Goal: Task Accomplishment & Management: Manage account settings

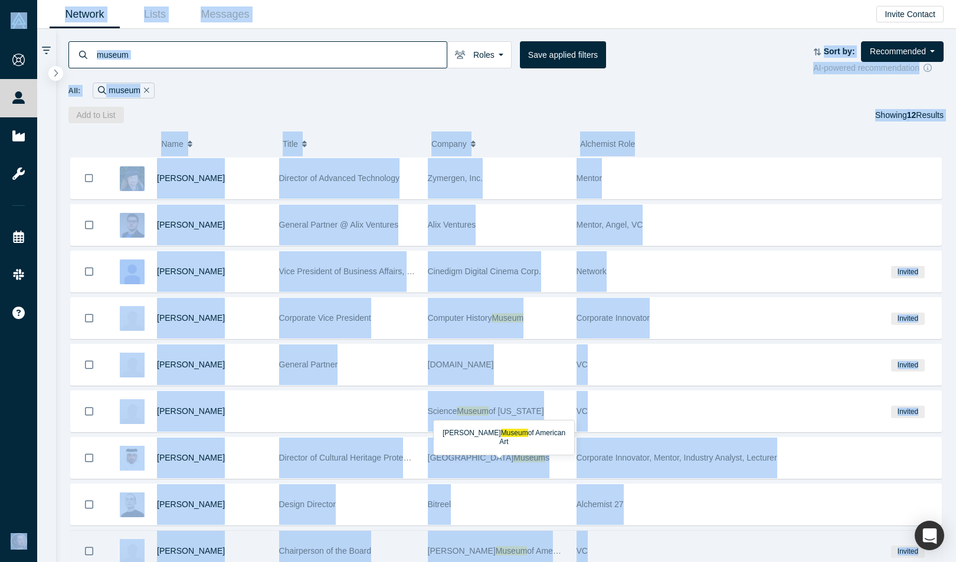
scroll to position [182, 0]
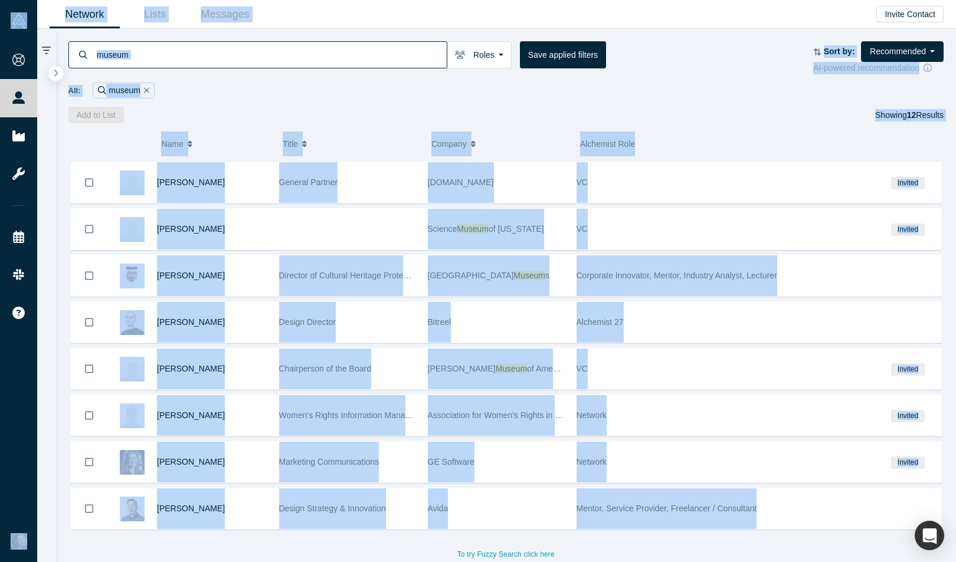
click at [703, 103] on div "museum Roles Founders Mentors Angels VCs Corporate Innovator Service Providers …" at bounding box center [506, 76] width 900 height 94
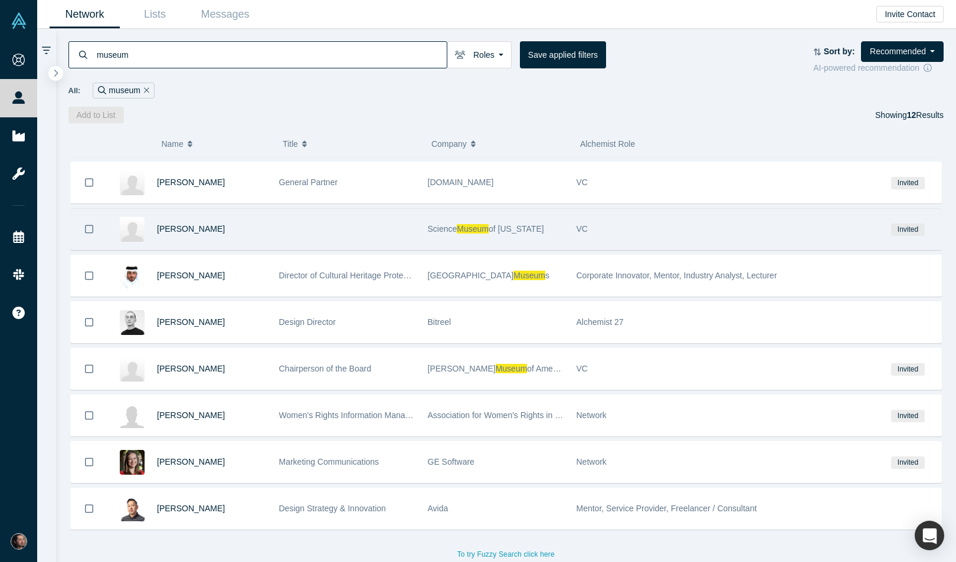
click at [327, 239] on div at bounding box center [347, 229] width 149 height 41
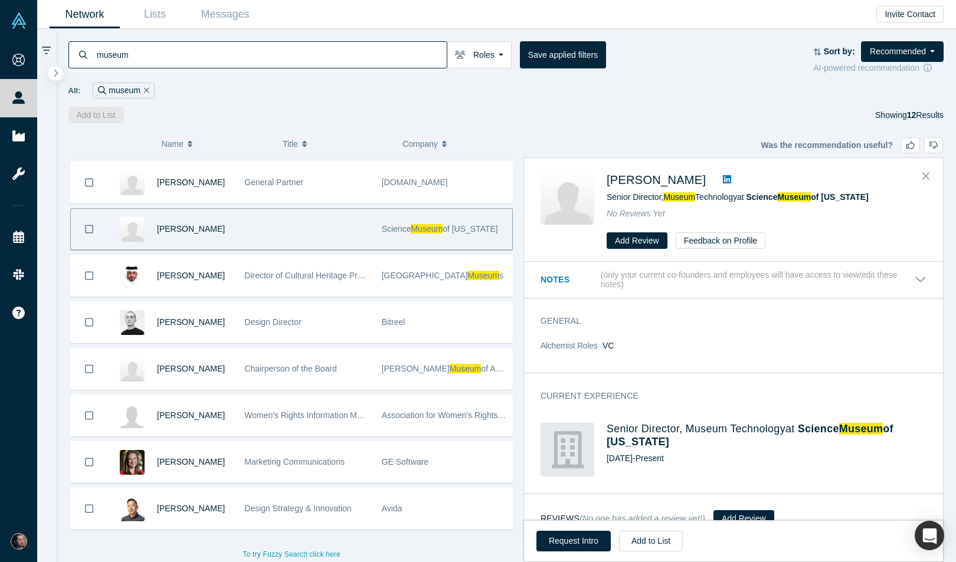
drag, startPoint x: 674, startPoint y: 257, endPoint x: 665, endPoint y: 228, distance: 29.8
click at [665, 228] on div "[PERSON_NAME] Senior Director, Museum Technology at [GEOGRAPHIC_DATA][US_STATE]…" at bounding box center [733, 210] width 419 height 103
click at [723, 182] on icon at bounding box center [727, 179] width 8 height 9
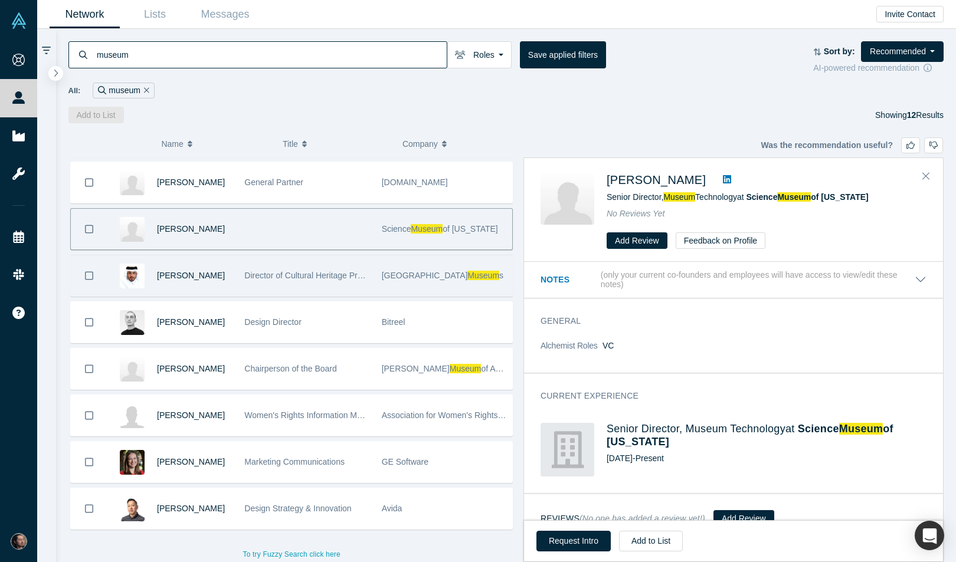
click at [439, 285] on div "Qatar Museum s" at bounding box center [444, 275] width 124 height 41
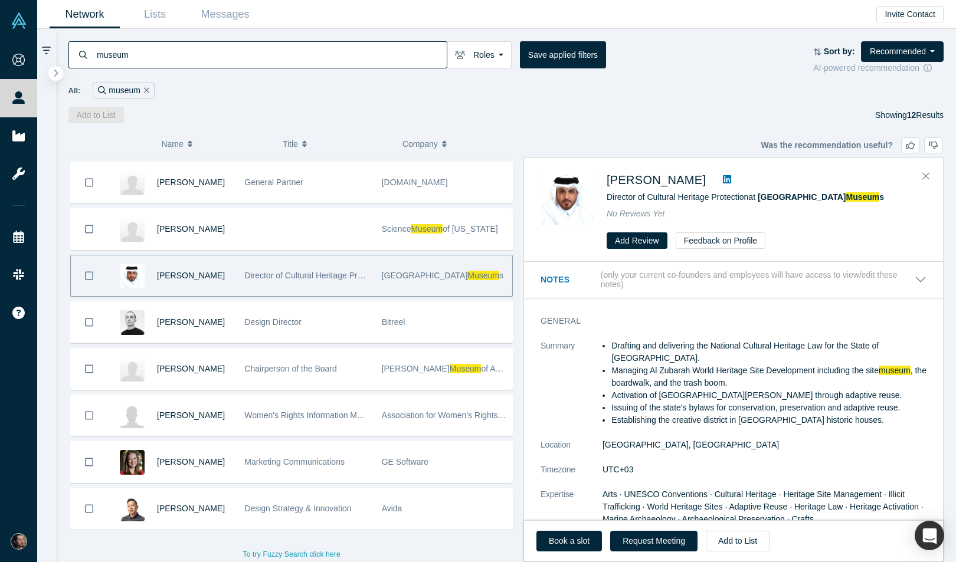
click at [731, 181] on icon at bounding box center [727, 179] width 8 height 9
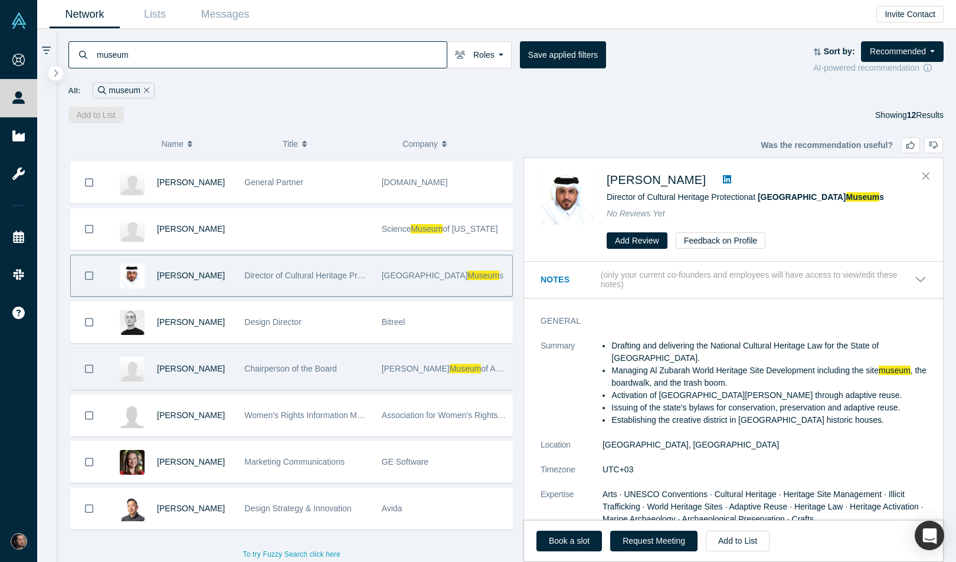
click at [468, 353] on div "[PERSON_NAME] [GEOGRAPHIC_DATA]" at bounding box center [444, 369] width 124 height 41
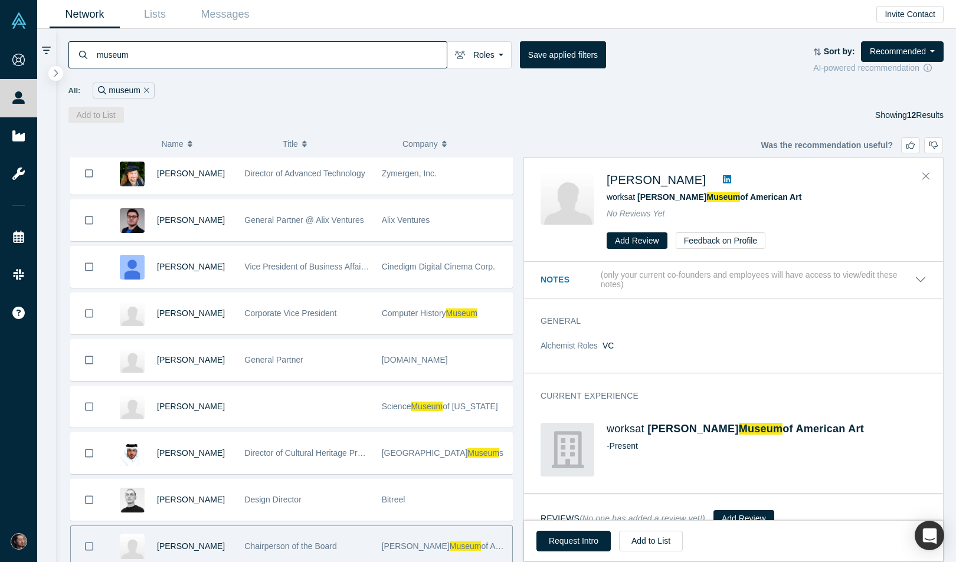
scroll to position [0, 0]
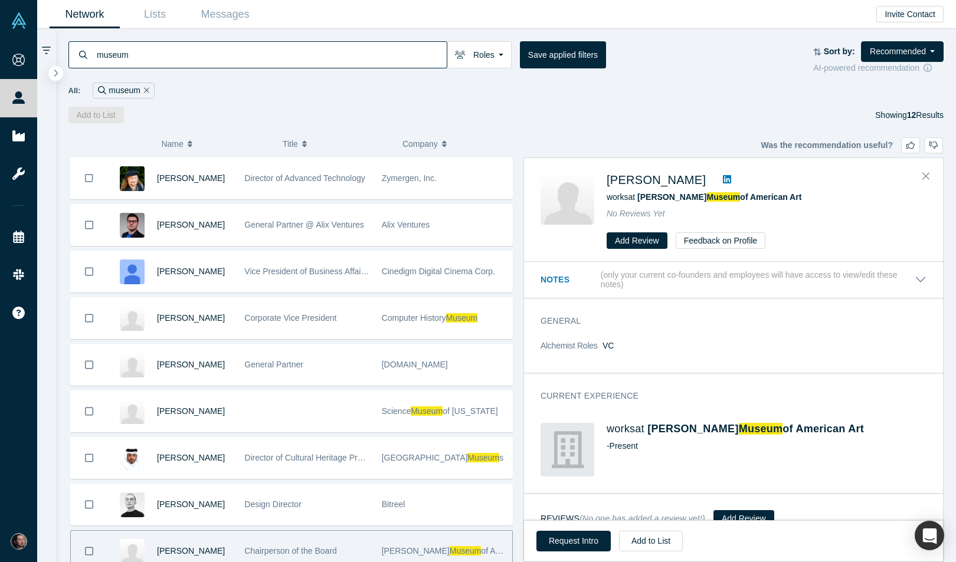
click at [731, 178] on icon at bounding box center [727, 179] width 8 height 8
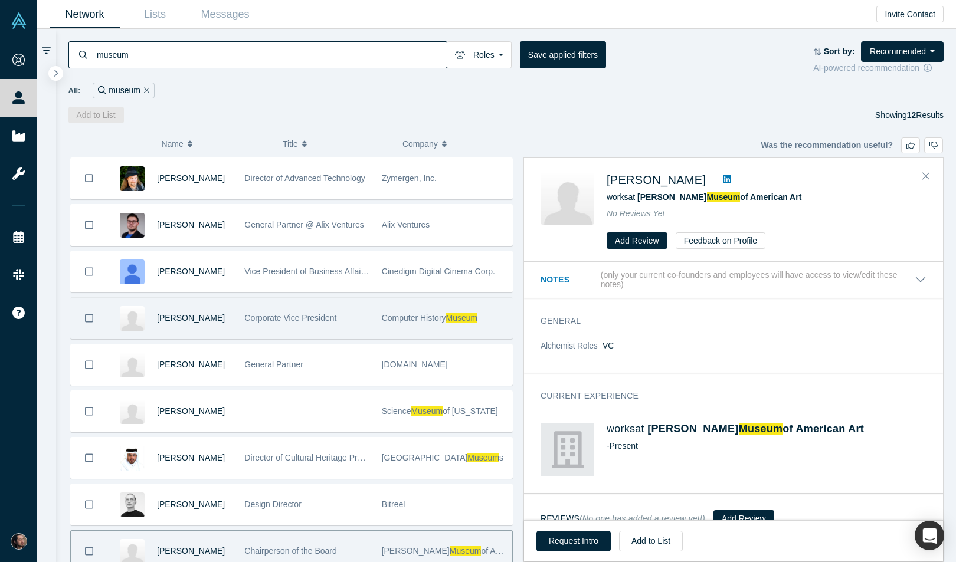
click at [427, 321] on span "Computer History" at bounding box center [414, 317] width 64 height 9
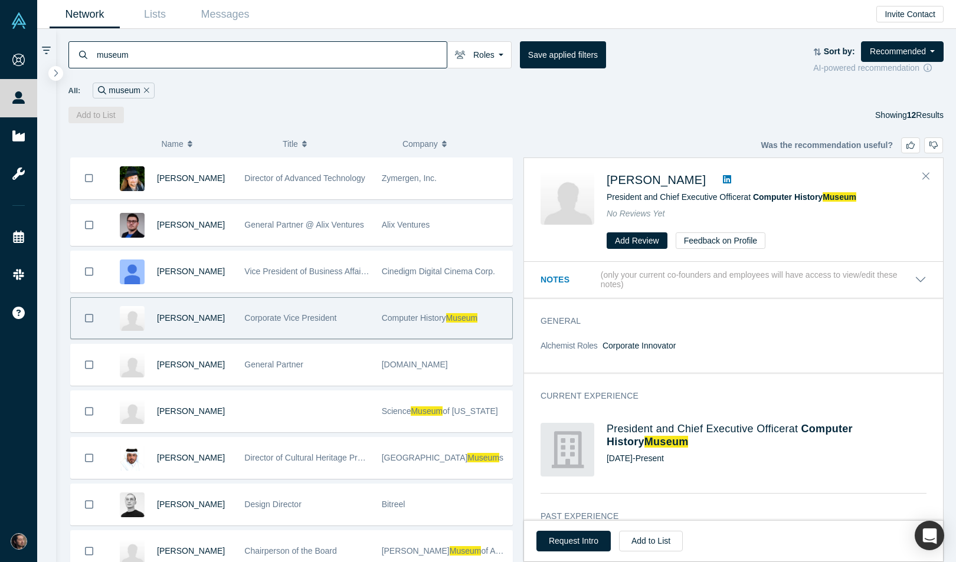
click at [723, 180] on icon at bounding box center [727, 179] width 8 height 8
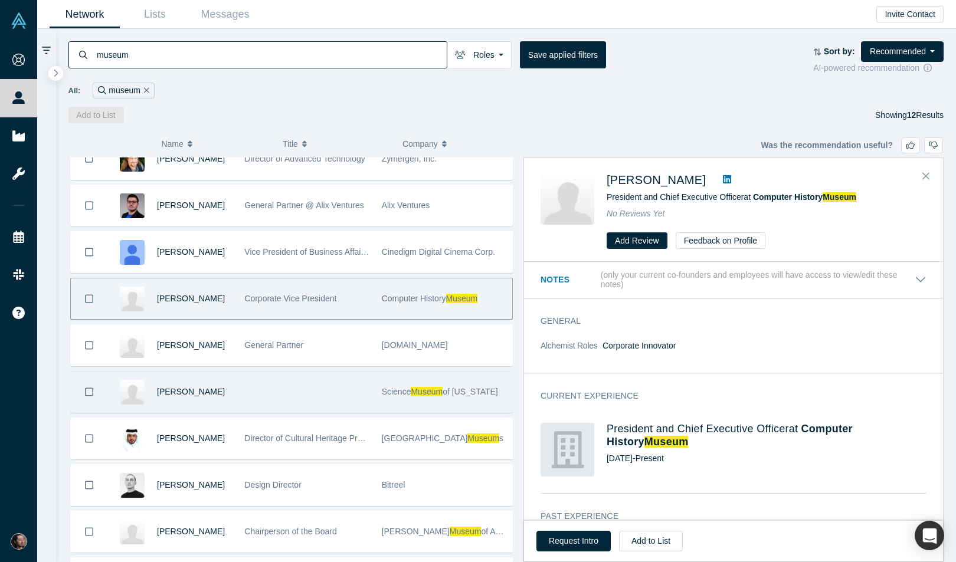
scroll to position [21, 0]
click at [459, 392] on span "of [US_STATE]" at bounding box center [469, 390] width 55 height 9
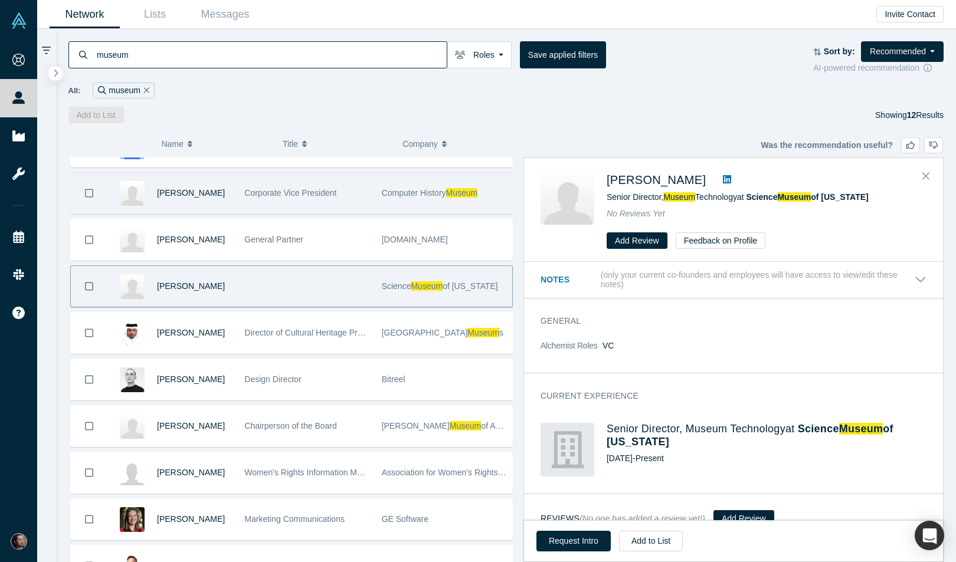
scroll to position [145, 0]
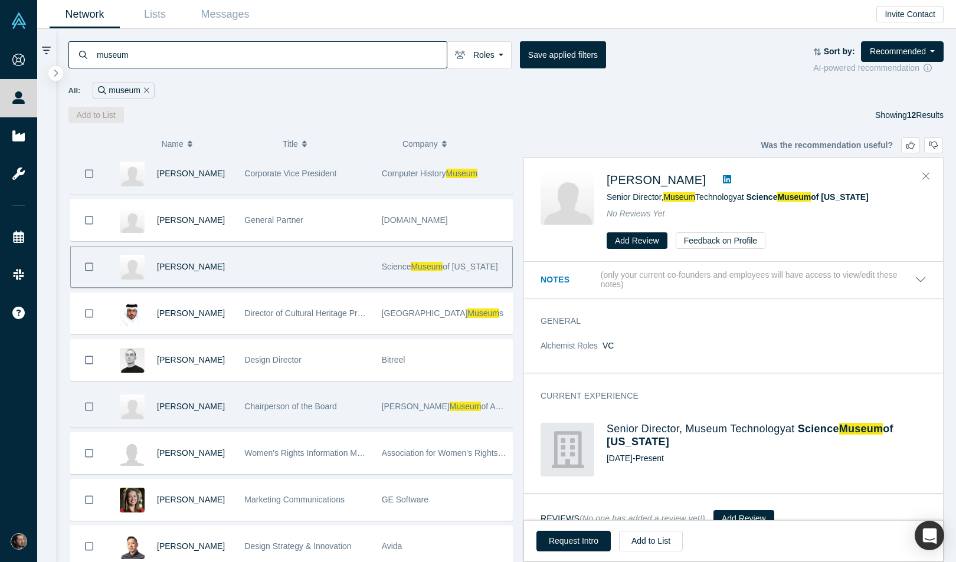
click at [412, 413] on div "[PERSON_NAME] [GEOGRAPHIC_DATA]" at bounding box center [444, 406] width 124 height 41
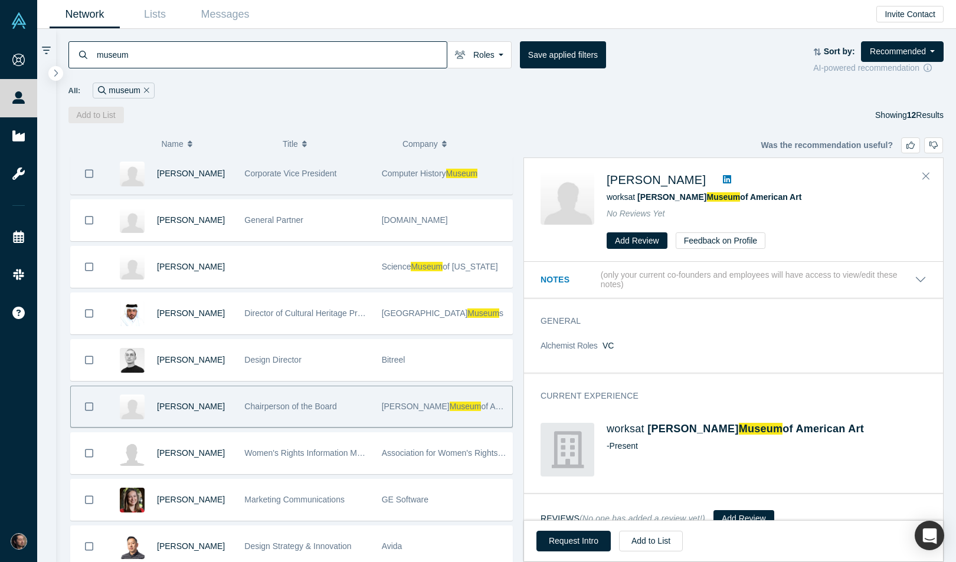
click at [731, 176] on icon at bounding box center [727, 179] width 8 height 8
drag, startPoint x: 603, startPoint y: 182, endPoint x: 736, endPoint y: 178, distance: 132.8
click at [736, 178] on div "[PERSON_NAME] works at [PERSON_NAME][GEOGRAPHIC_DATA] No Reviews Yet Add Review…" at bounding box center [735, 210] width 390 height 78
copy div "[PERSON_NAME]"
drag, startPoint x: 806, startPoint y: 196, endPoint x: 642, endPoint y: 198, distance: 164.0
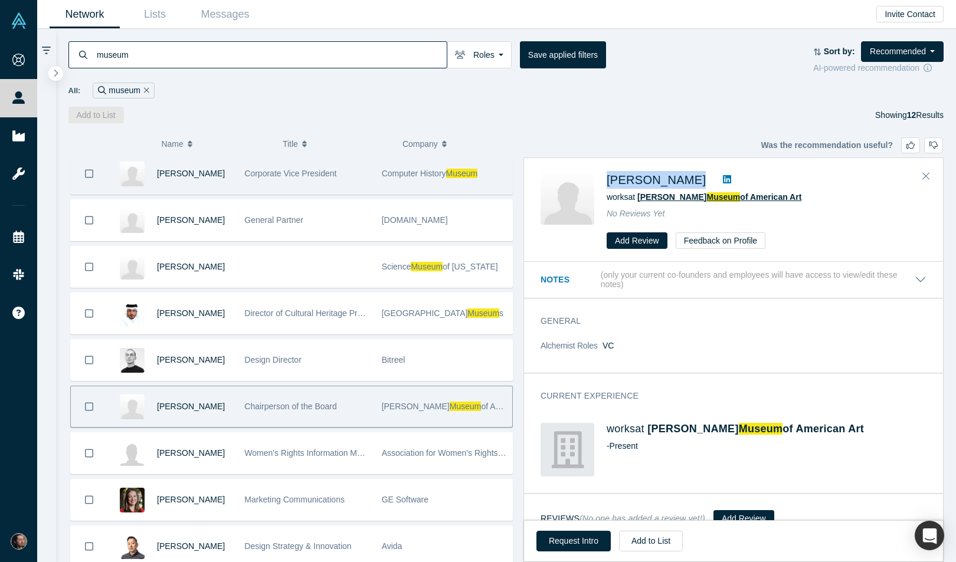
click at [642, 198] on div "works at [PERSON_NAME][GEOGRAPHIC_DATA]" at bounding box center [766, 197] width 320 height 12
copy span "[PERSON_NAME] [GEOGRAPHIC_DATA]"
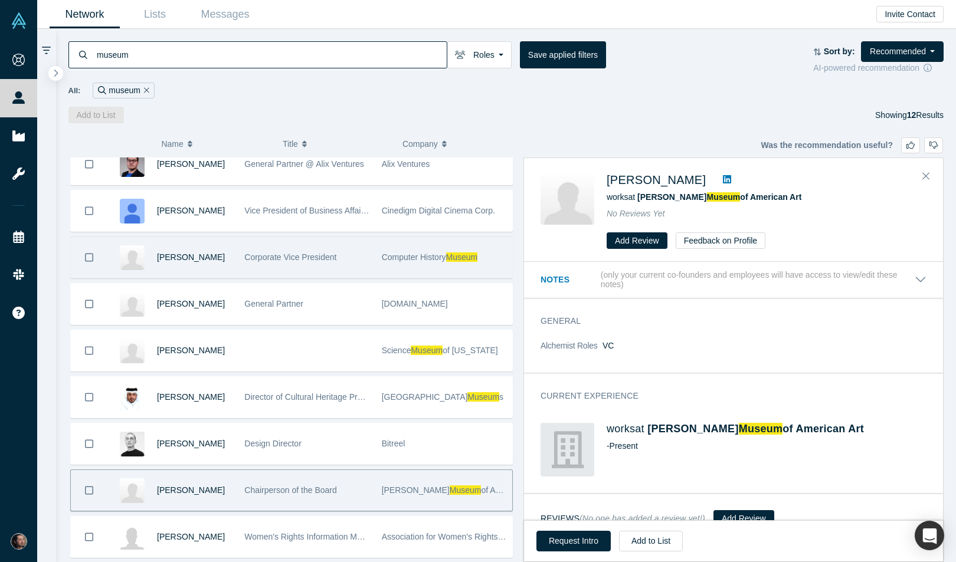
scroll to position [0, 0]
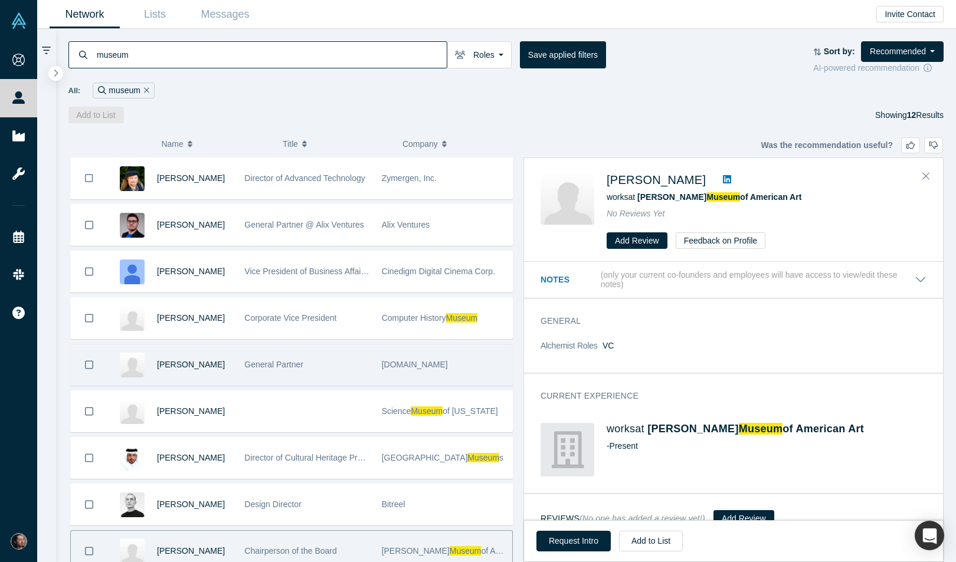
click at [274, 385] on div "General Partner" at bounding box center [306, 364] width 124 height 41
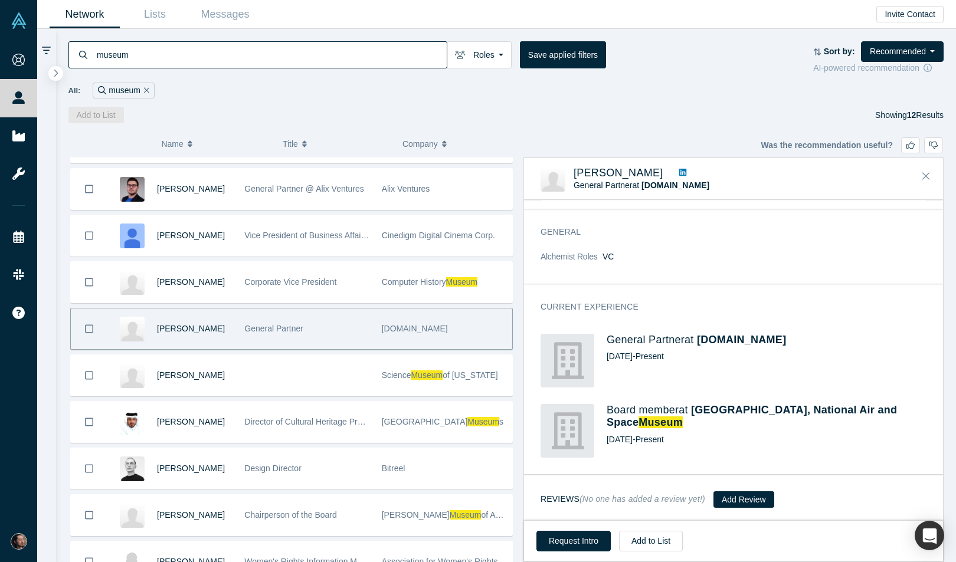
scroll to position [27, 0]
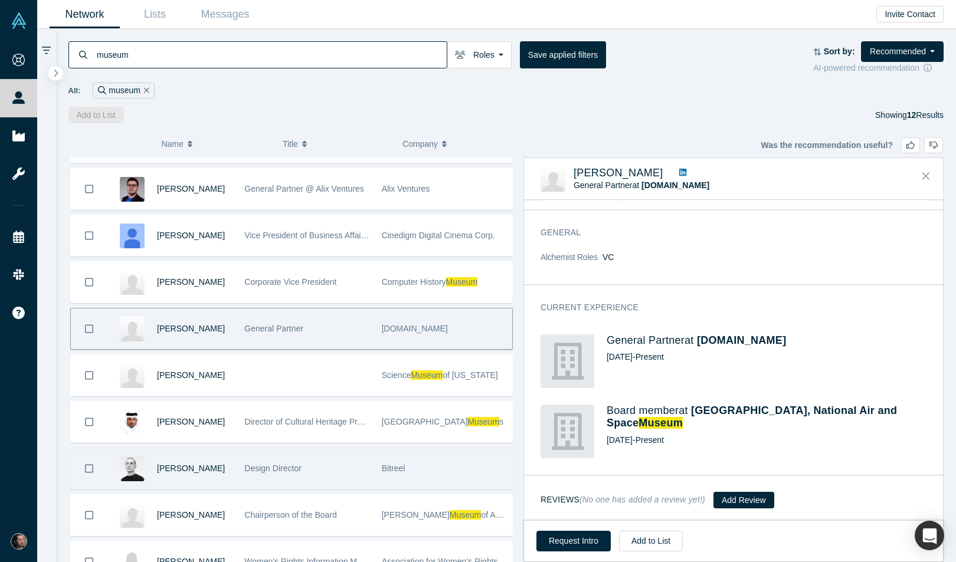
click at [349, 477] on div "Design Director" at bounding box center [306, 468] width 124 height 41
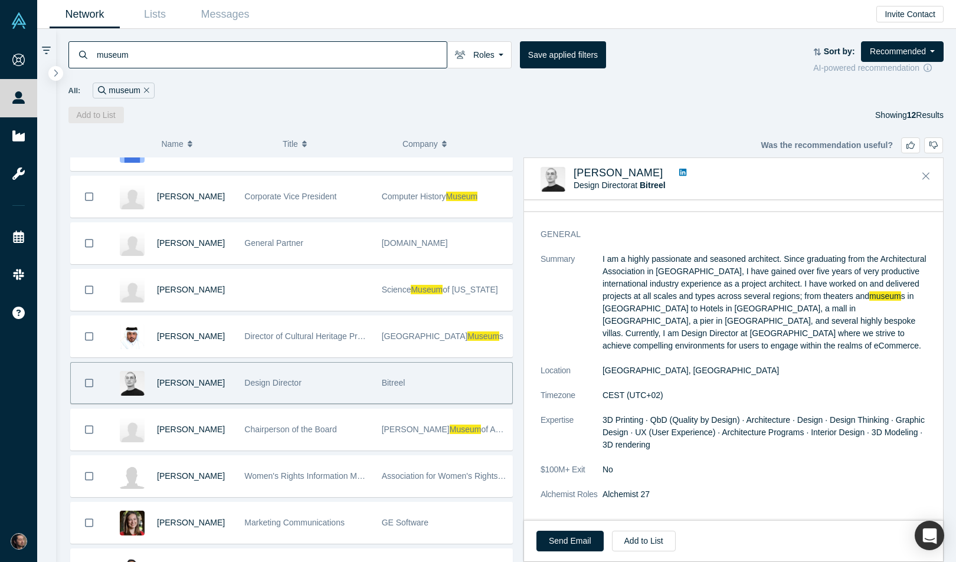
scroll to position [125, 0]
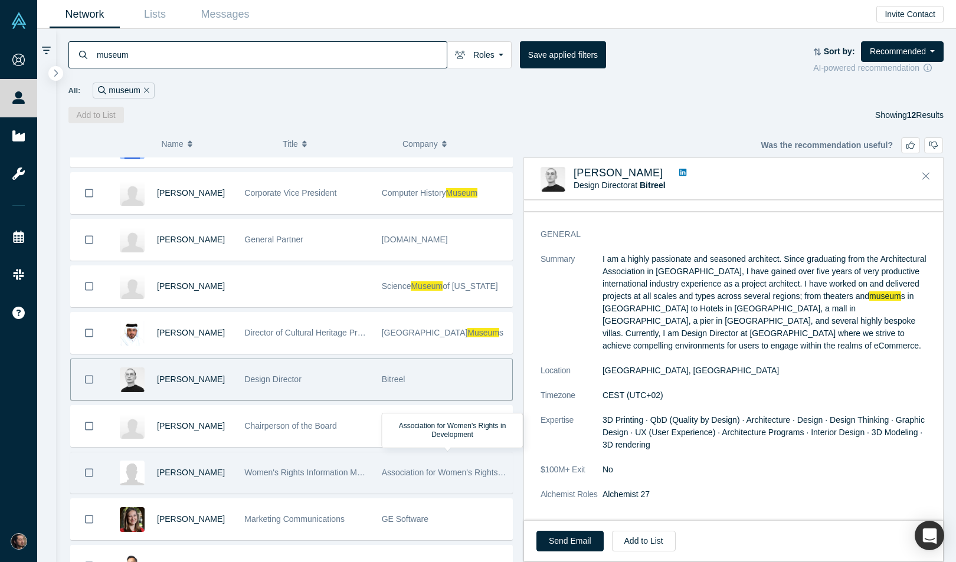
click at [389, 481] on div "Association for Women's Rights in Development" at bounding box center [444, 472] width 124 height 41
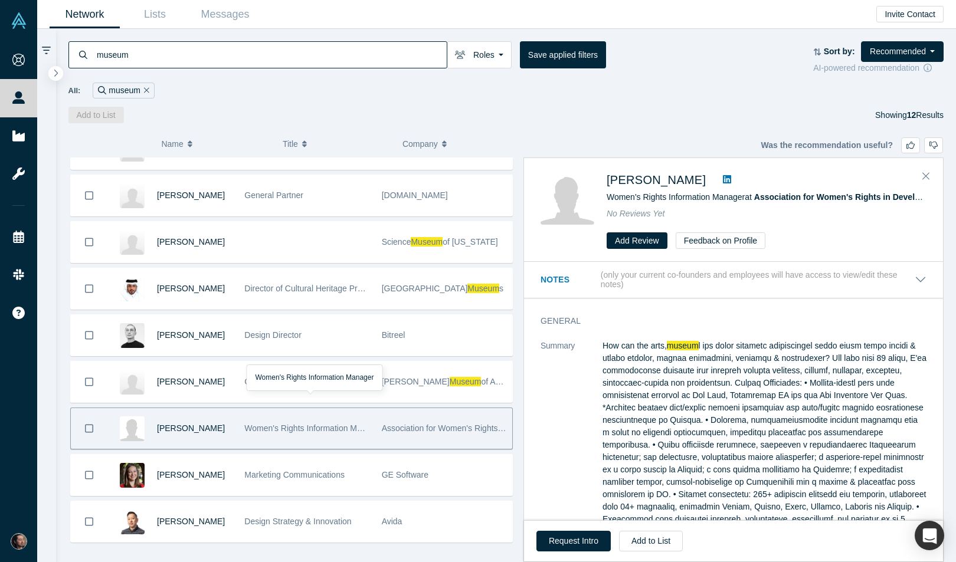
scroll to position [182, 0]
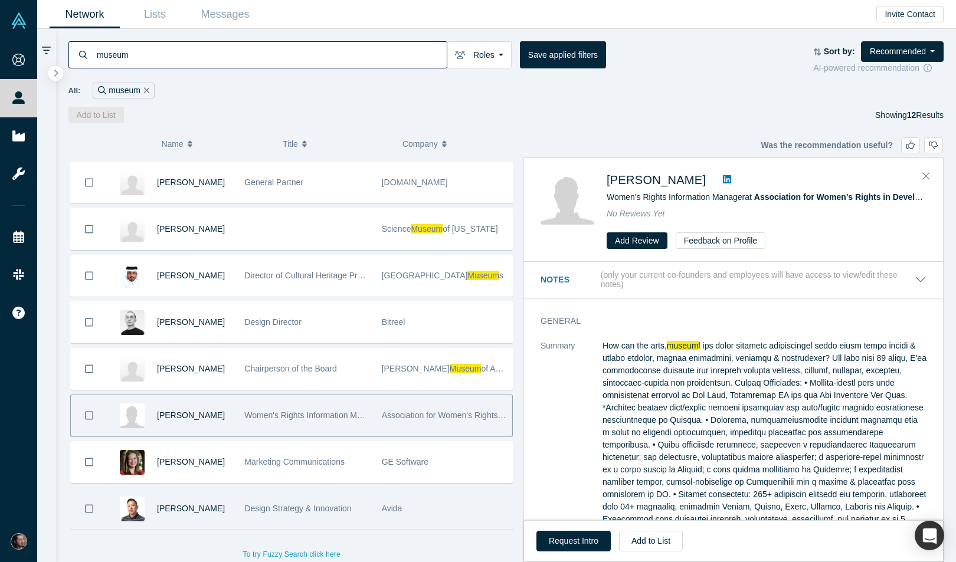
click at [471, 513] on div "Avida" at bounding box center [444, 508] width 124 height 41
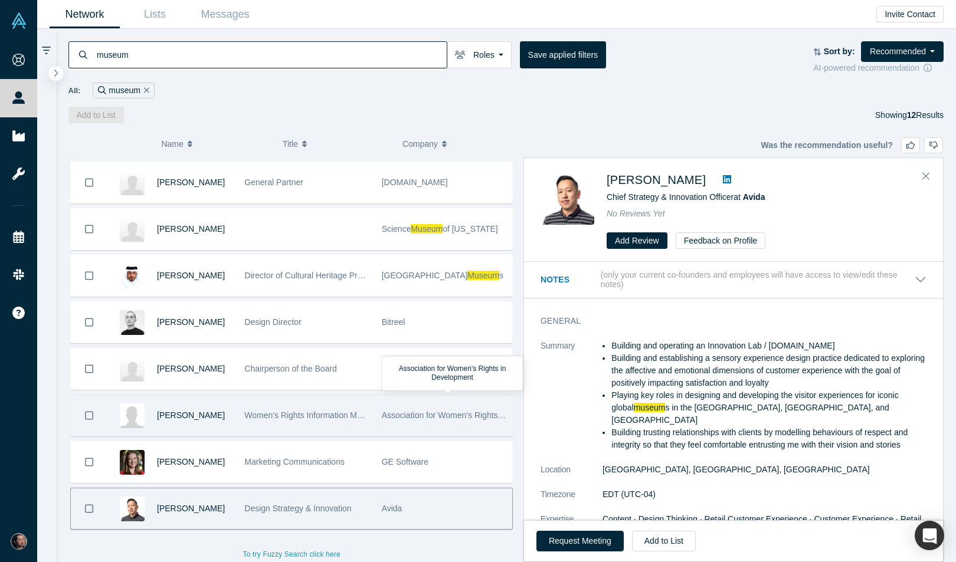
click at [450, 403] on div "Association for Women's Rights in Development" at bounding box center [444, 415] width 124 height 41
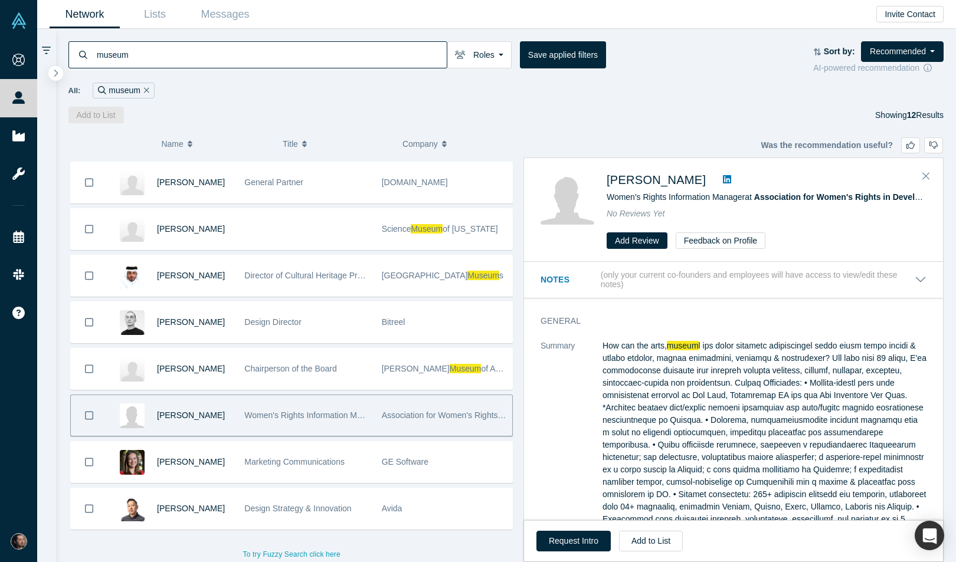
click at [723, 179] on icon at bounding box center [727, 179] width 8 height 8
drag, startPoint x: 167, startPoint y: 91, endPoint x: 513, endPoint y: 144, distance: 349.6
click at [513, 144] on div "museum Roles Founders Mentors Angels VCs Corporate Innovator Service Providers …" at bounding box center [506, 295] width 900 height 533
click at [513, 144] on div "Company" at bounding box center [456, 145] width 120 height 26
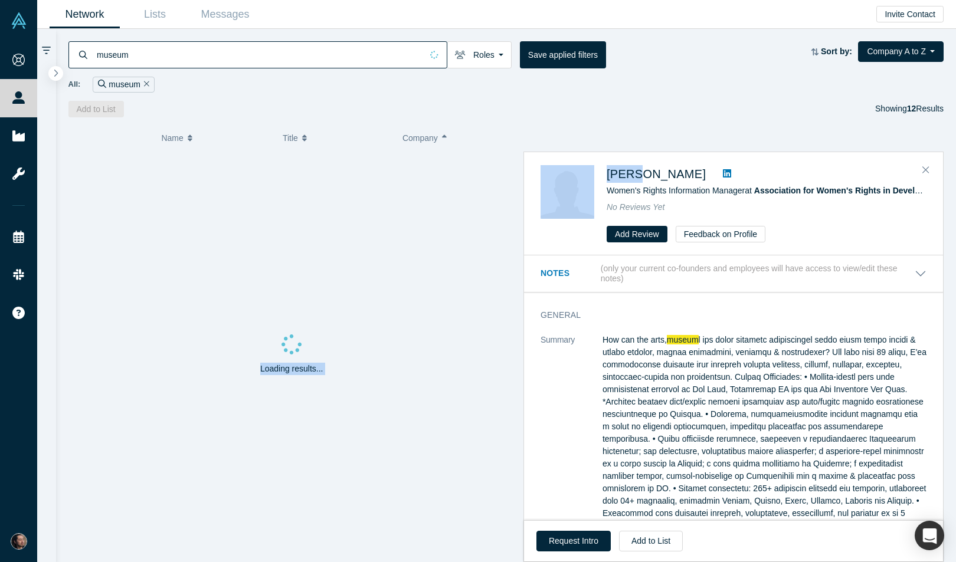
drag, startPoint x: 513, startPoint y: 144, endPoint x: 537, endPoint y: 185, distance: 47.9
click at [537, 185] on div "( 0 ) Name Title Company Alchemist Role Loading results... [PERSON_NAME] Women'…" at bounding box center [506, 339] width 900 height 445
click at [436, 140] on span "Company" at bounding box center [419, 138] width 35 height 25
click at [452, 140] on button "Company" at bounding box center [455, 138] width 107 height 25
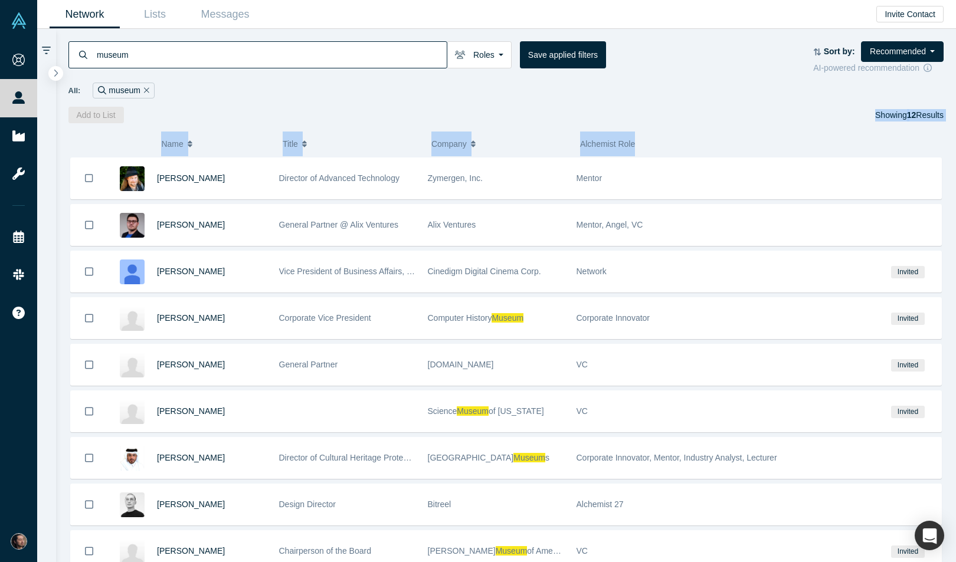
drag, startPoint x: 500, startPoint y: 109, endPoint x: 717, endPoint y: 133, distance: 219.0
click at [717, 133] on div "museum Roles Founders Mentors Angels VCs Corporate Innovator Service Providers …" at bounding box center [506, 295] width 900 height 533
click at [717, 133] on div "Alchemist Role" at bounding box center [724, 144] width 289 height 25
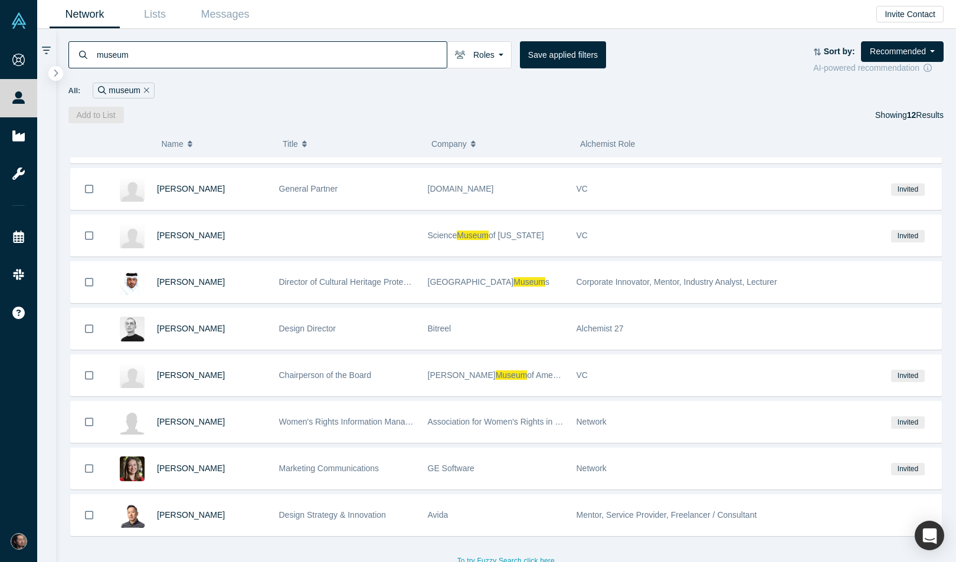
scroll to position [0, 0]
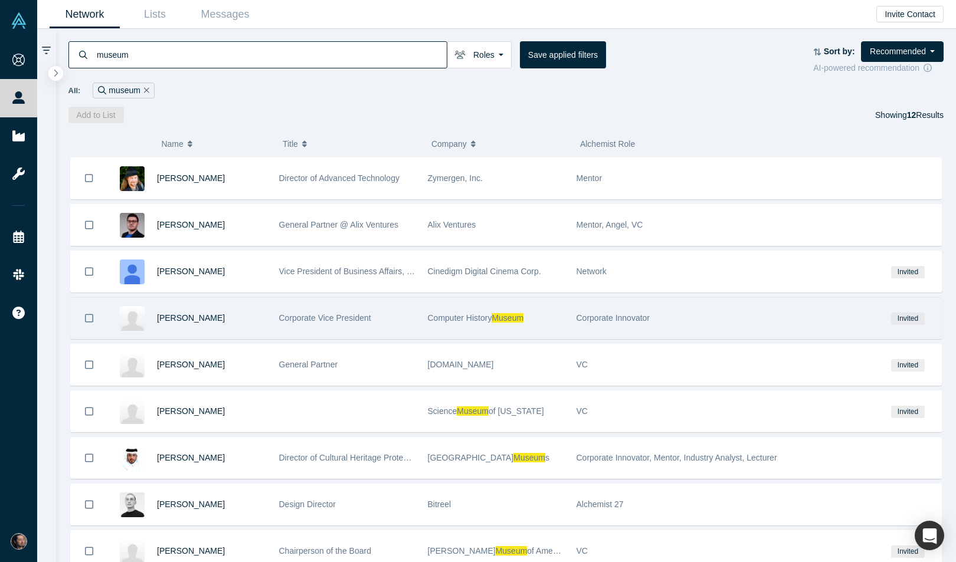
click at [559, 309] on div "Computer History Museum" at bounding box center [496, 318] width 136 height 41
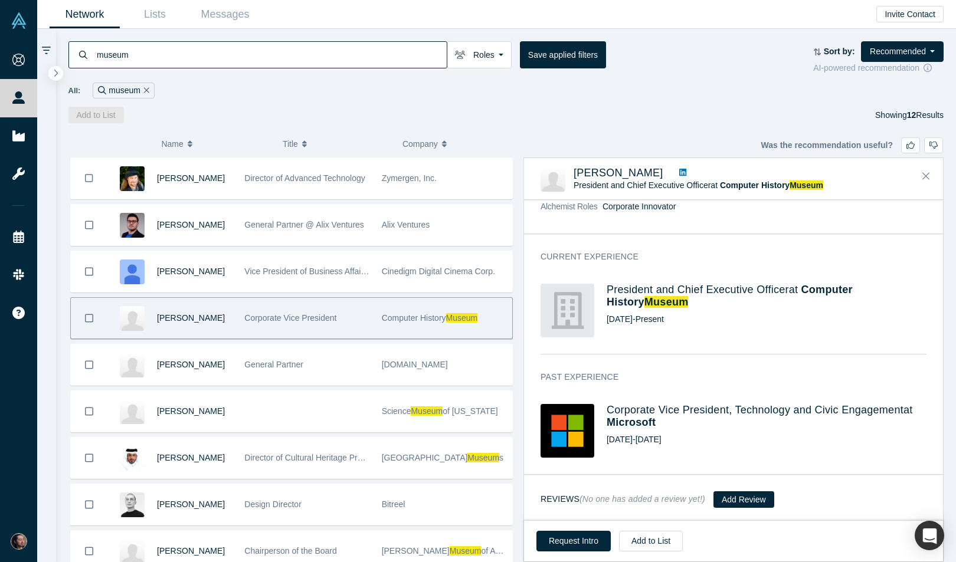
scroll to position [77, 0]
drag, startPoint x: 692, startPoint y: 285, endPoint x: 703, endPoint y: 320, distance: 36.4
click at [698, 318] on div "President and Chief Executive Officer at Computer History Museum [DATE] - Prese…" at bounding box center [766, 311] width 320 height 54
click at [707, 348] on div "Current Experience President and Chief Executive Officer at Computer History Mu…" at bounding box center [733, 303] width 419 height 120
click at [643, 497] on small "(No one has added a review yet!)" at bounding box center [642, 499] width 126 height 9
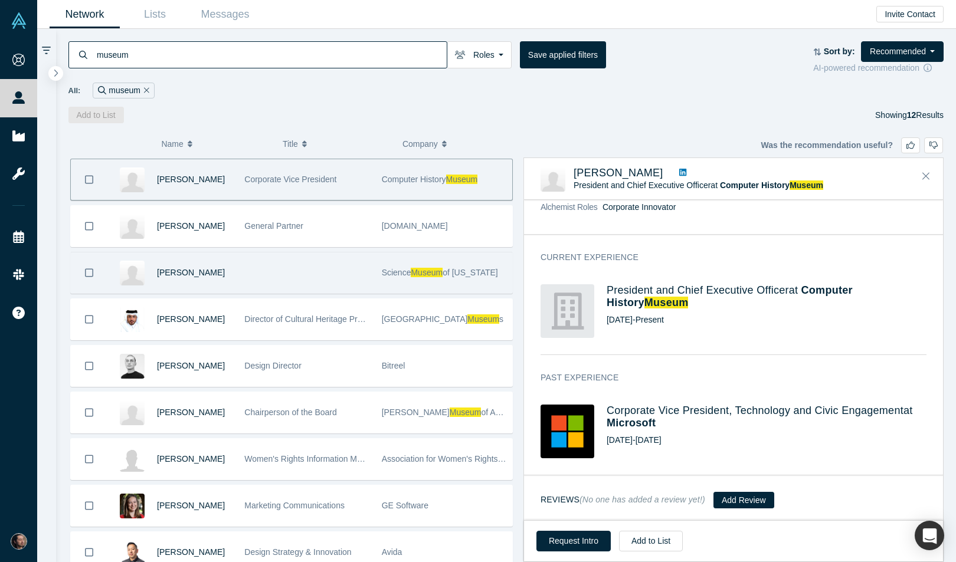
scroll to position [137, 0]
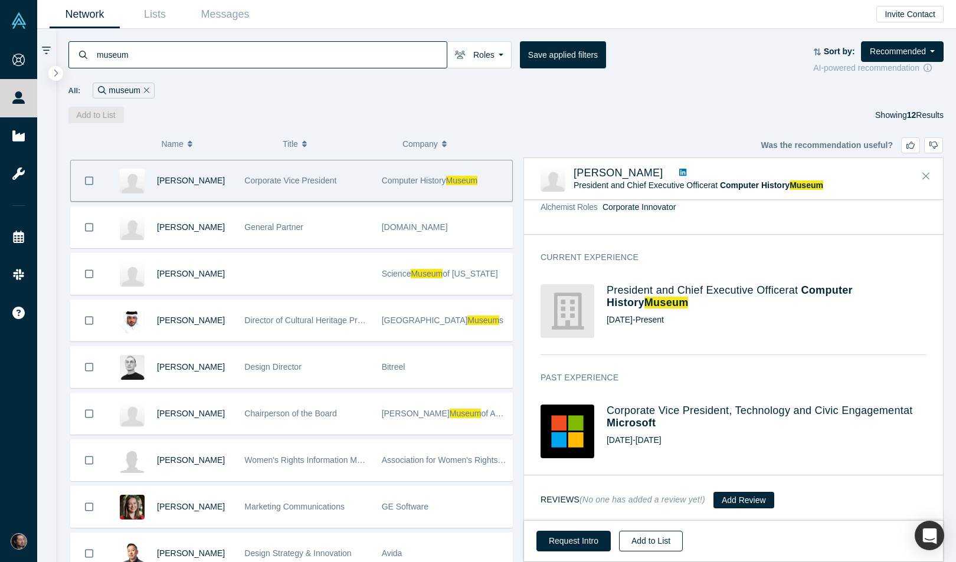
click at [648, 534] on button "Add to List" at bounding box center [651, 541] width 64 height 21
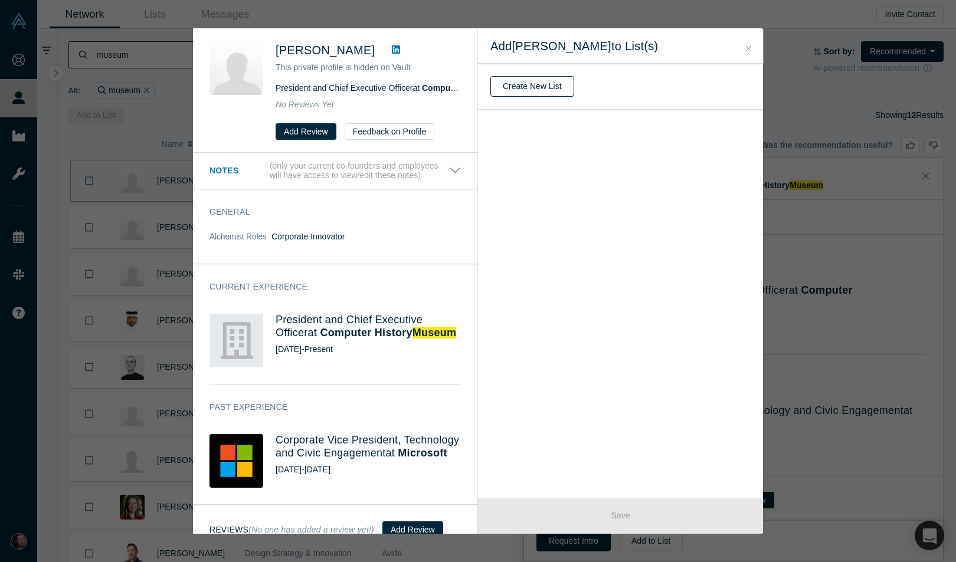
click at [530, 83] on button "Create New List" at bounding box center [532, 86] width 84 height 21
click at [529, 86] on input "text" at bounding box center [620, 86] width 260 height 25
type input "Museum"
click at [520, 119] on button "Create" at bounding box center [515, 117] width 50 height 21
click at [743, 122] on icon at bounding box center [741, 129] width 12 height 14
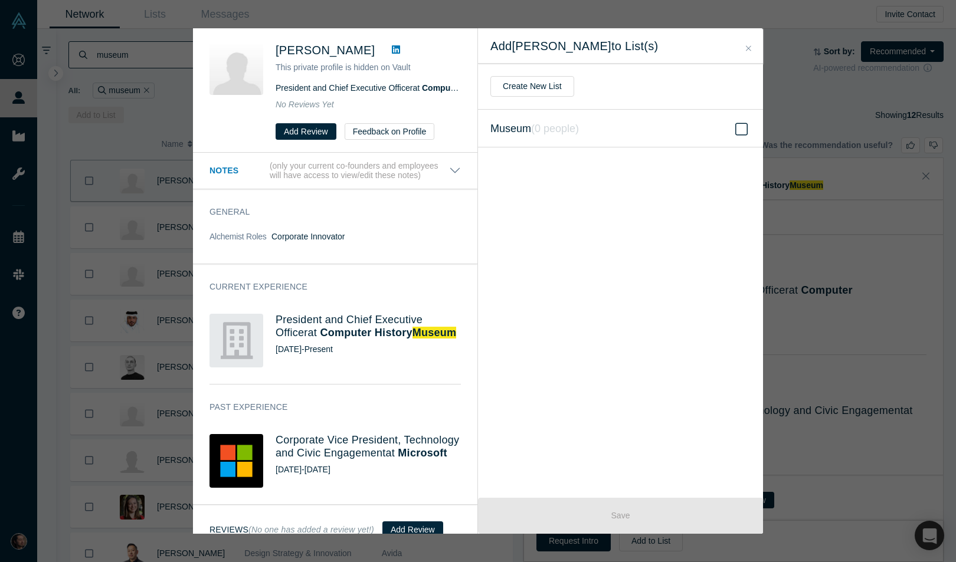
click at [0, 0] on input "Museum ( 0 people )" at bounding box center [0, 0] width 0 height 0
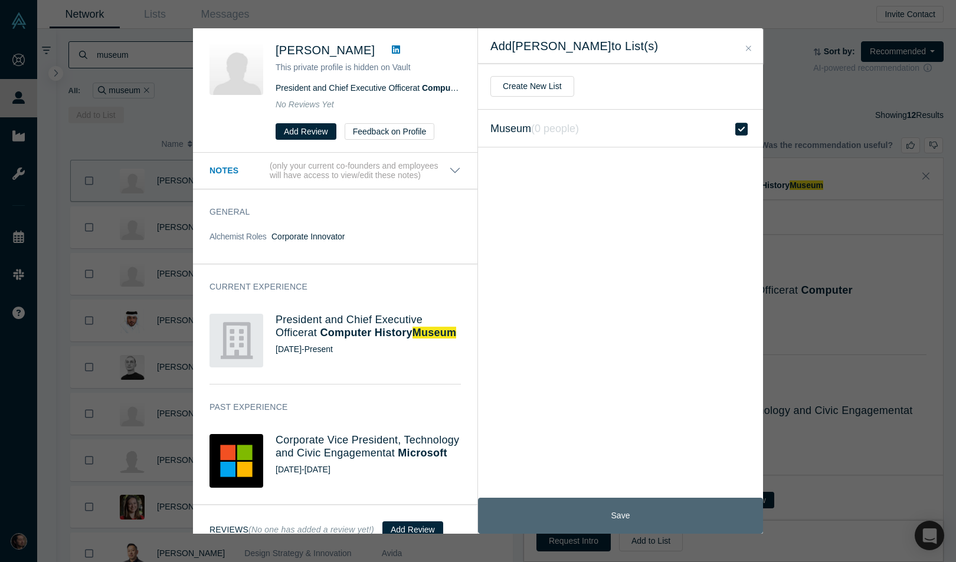
click at [544, 520] on button "Save" at bounding box center [620, 516] width 285 height 36
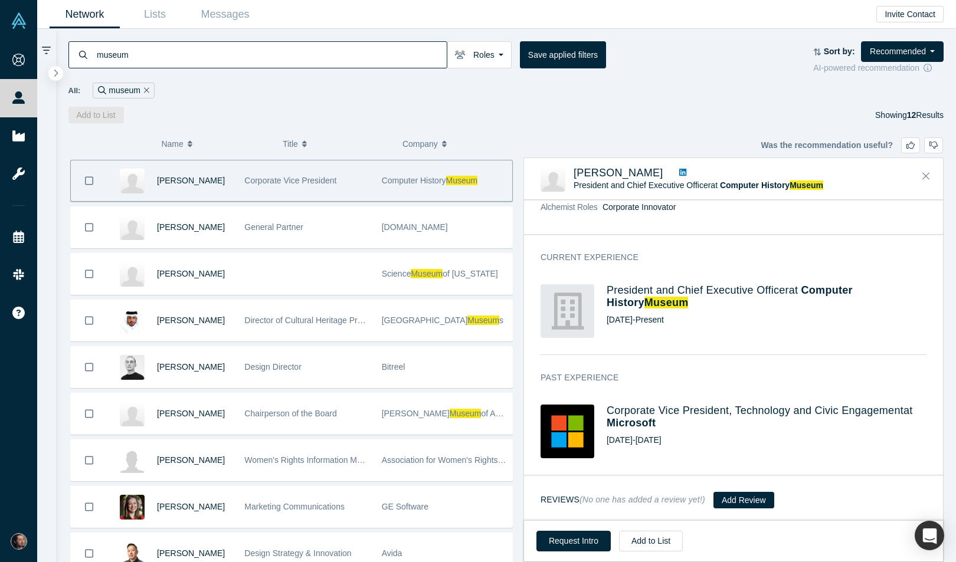
click at [521, 386] on div "[PERSON_NAME] Director of Advanced Technology Zymergen, Inc. [PERSON_NAME] Gene…" at bounding box center [505, 359] width 875 height 405
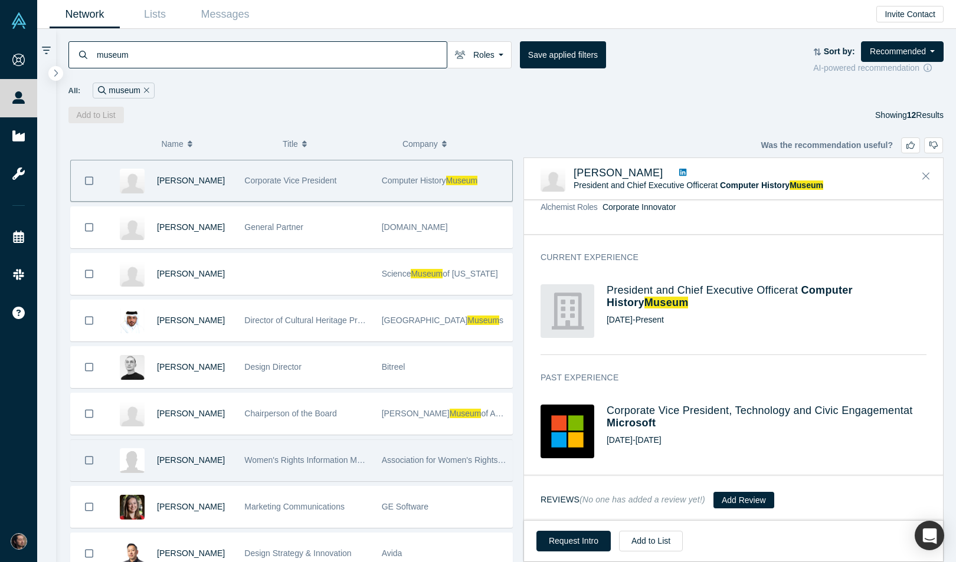
drag, startPoint x: 517, startPoint y: 163, endPoint x: 511, endPoint y: 460, distance: 296.8
click at [511, 460] on div "[PERSON_NAME] Director of Advanced Technology Zymergen, Inc. [PERSON_NAME] Gene…" at bounding box center [505, 359] width 875 height 405
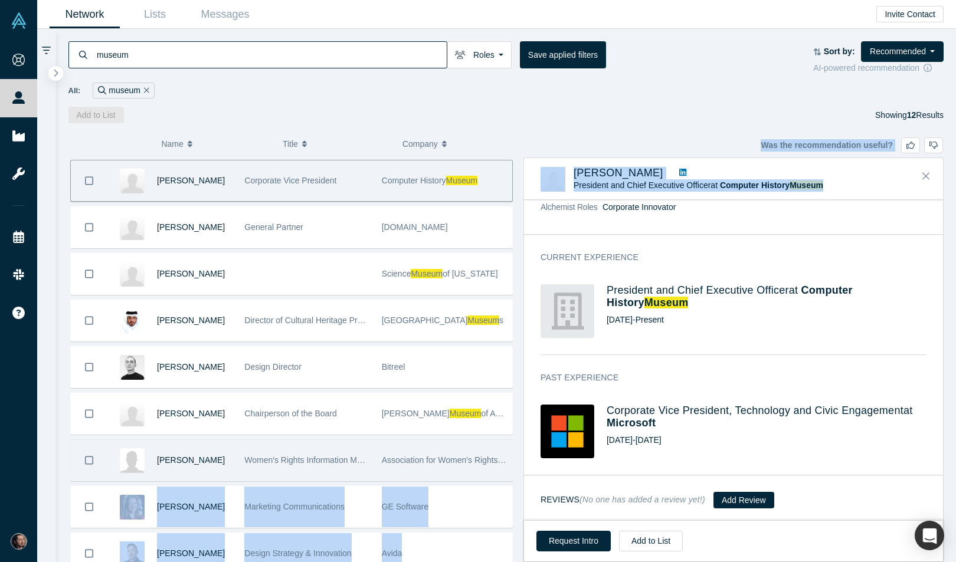
click at [511, 460] on div "Association for Women's Rights in Development" at bounding box center [443, 460] width 137 height 41
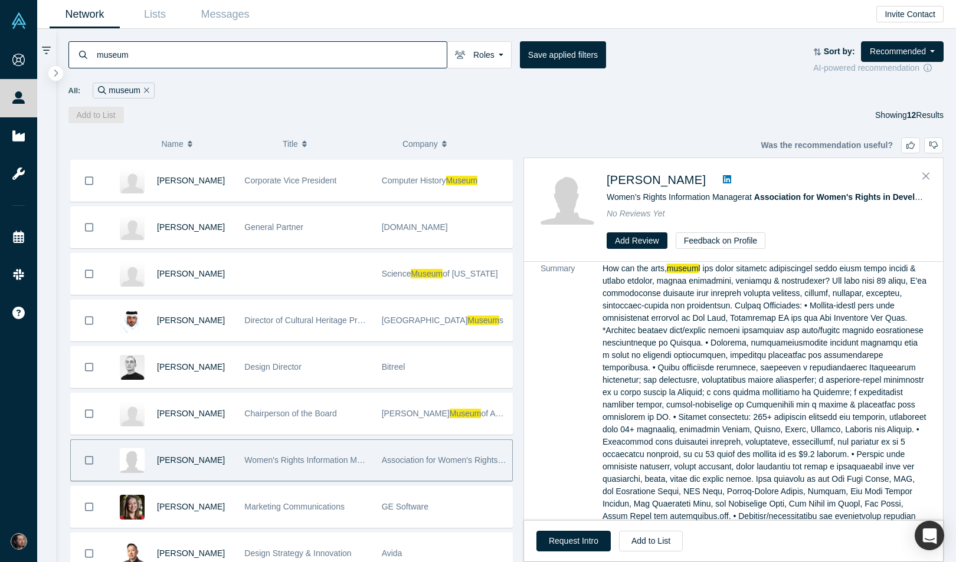
scroll to position [0, 0]
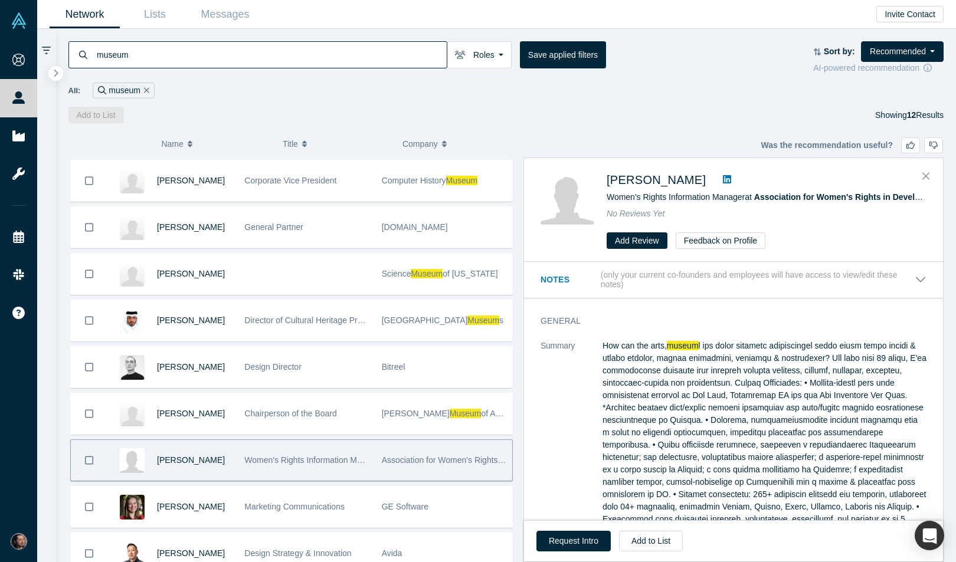
click at [520, 469] on div "[PERSON_NAME] Director of Advanced Technology Zymergen, Inc. [PERSON_NAME] Gene…" at bounding box center [505, 359] width 875 height 405
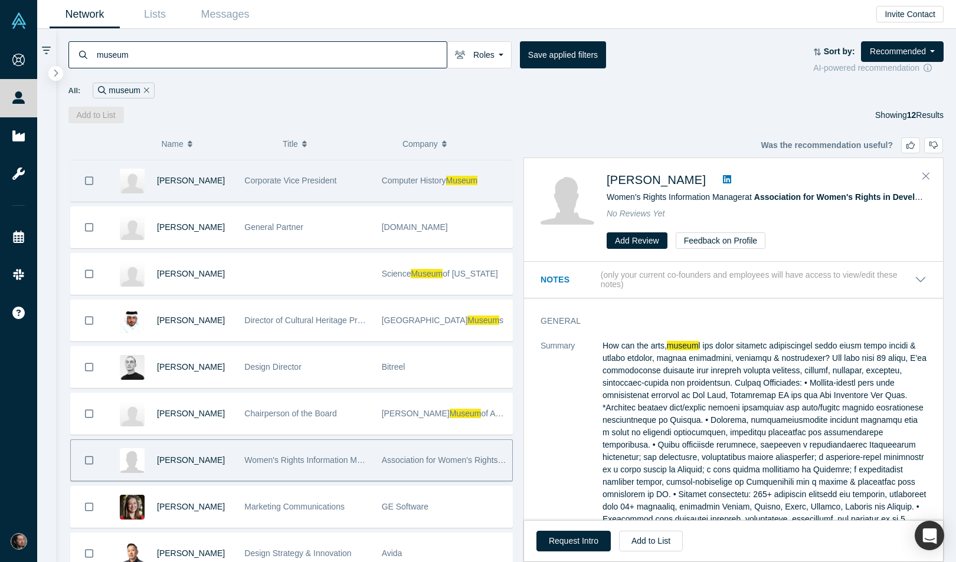
click at [482, 185] on div "Computer History Museum" at bounding box center [444, 180] width 124 height 41
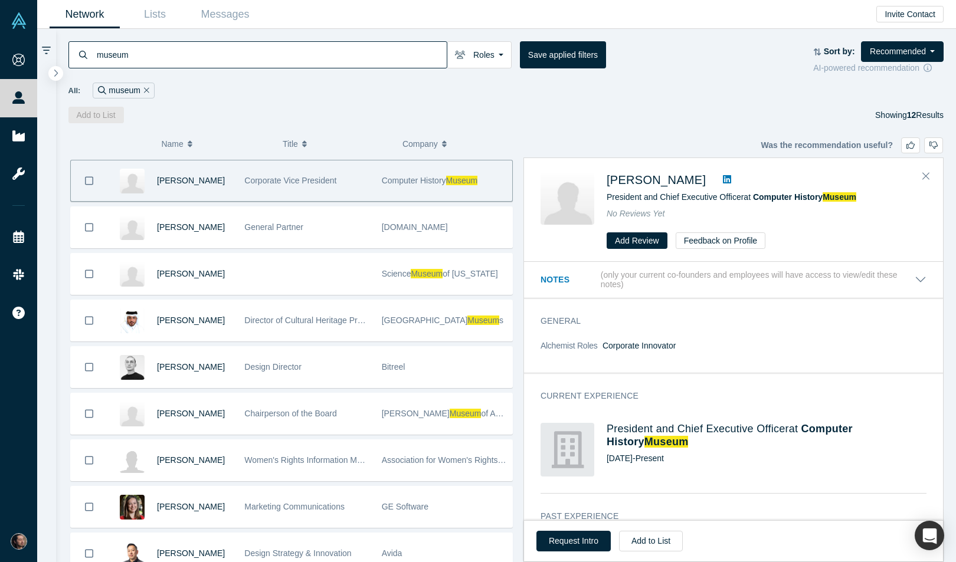
click at [517, 120] on div "Add to List Showing 12 Results" at bounding box center [505, 115] width 875 height 17
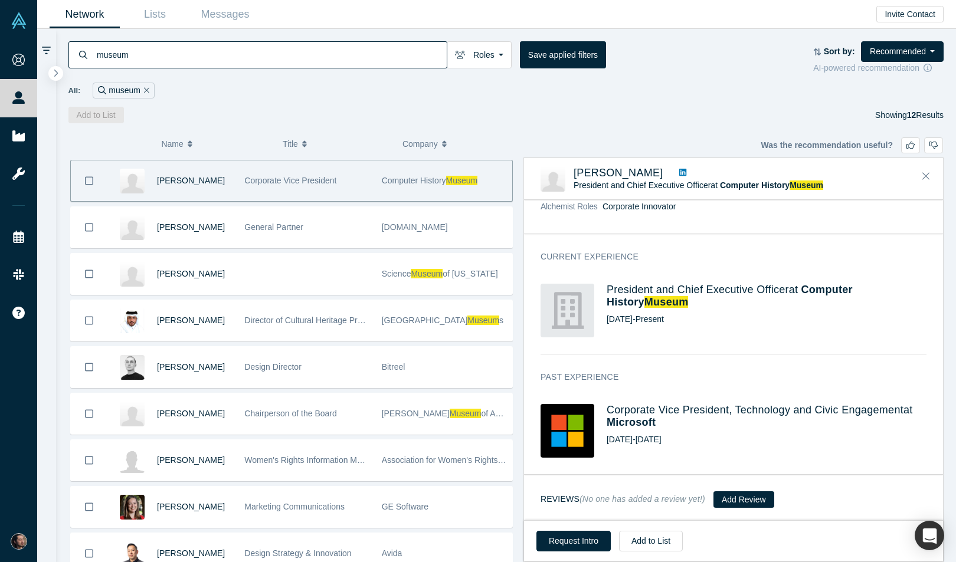
scroll to position [77, 0]
click at [520, 242] on div "[PERSON_NAME] Director of Advanced Technology Zymergen, Inc. [PERSON_NAME] Gene…" at bounding box center [505, 359] width 875 height 405
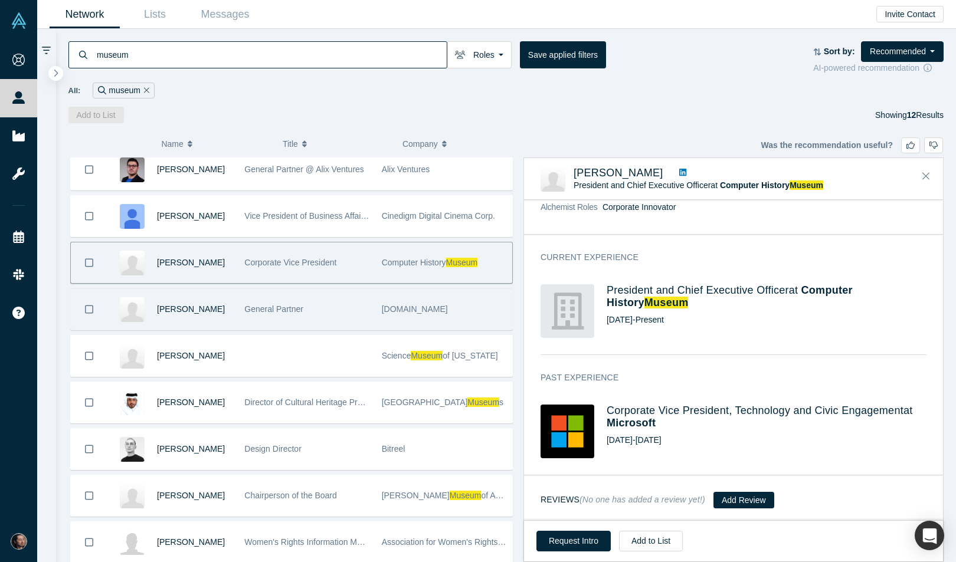
scroll to position [95, 0]
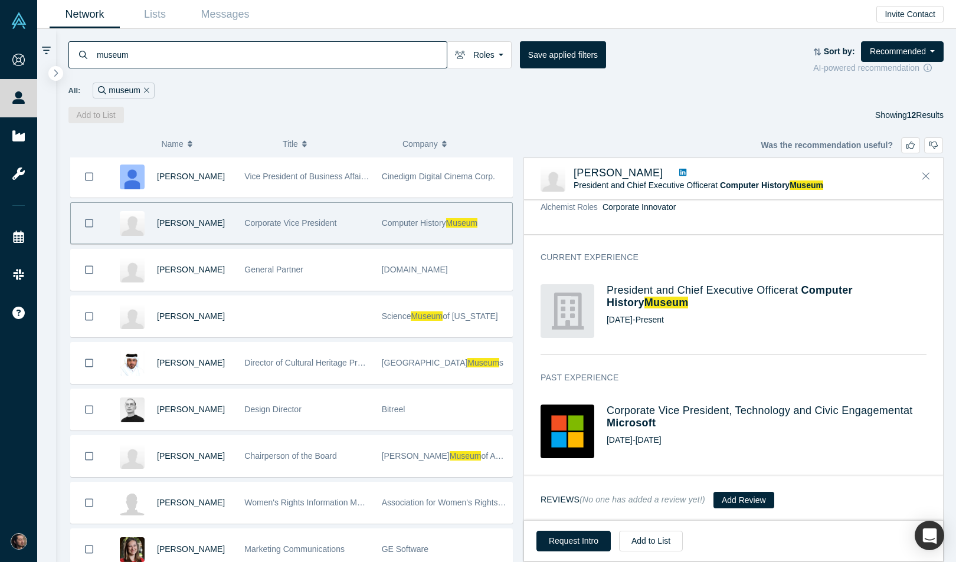
click at [519, 249] on div "[PERSON_NAME] Director of Advanced Technology Zymergen, Inc. [PERSON_NAME] Gene…" at bounding box center [505, 359] width 875 height 405
click at [518, 304] on div "[PERSON_NAME] Director of Advanced Technology Zymergen, Inc. [PERSON_NAME] Gene…" at bounding box center [505, 359] width 875 height 405
drag, startPoint x: 518, startPoint y: 304, endPoint x: 518, endPoint y: 345, distance: 41.3
click at [518, 345] on div "[PERSON_NAME] Director of Advanced Technology Zymergen, Inc. [PERSON_NAME] Gene…" at bounding box center [505, 359] width 875 height 405
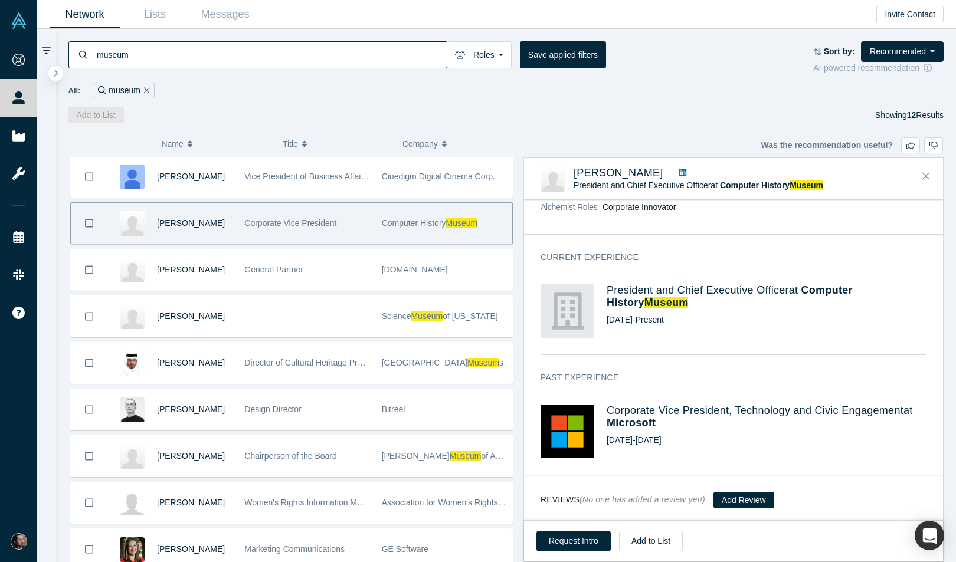
click at [518, 345] on div "[PERSON_NAME] Director of Advanced Technology Zymergen, Inc. [PERSON_NAME] Gene…" at bounding box center [505, 359] width 875 height 405
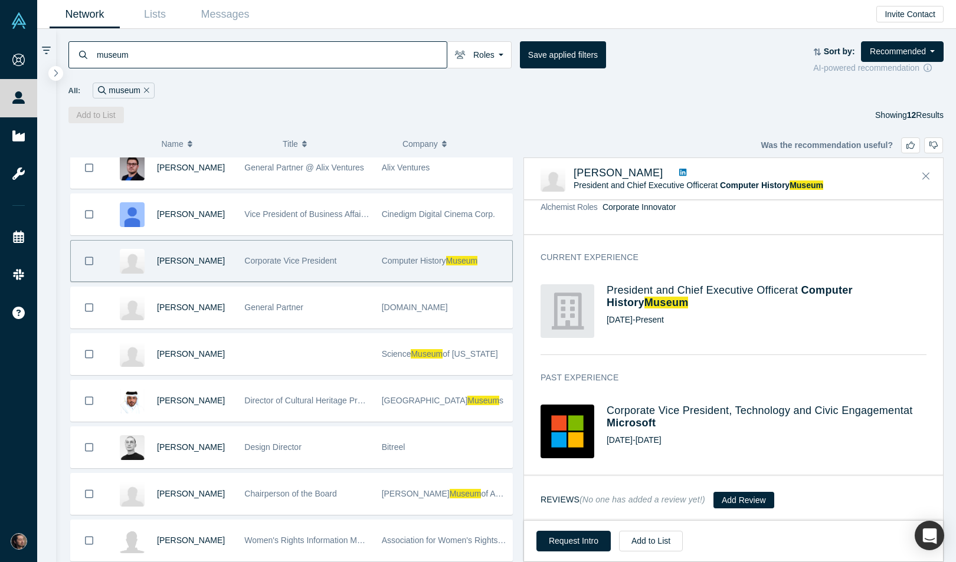
scroll to position [58, 0]
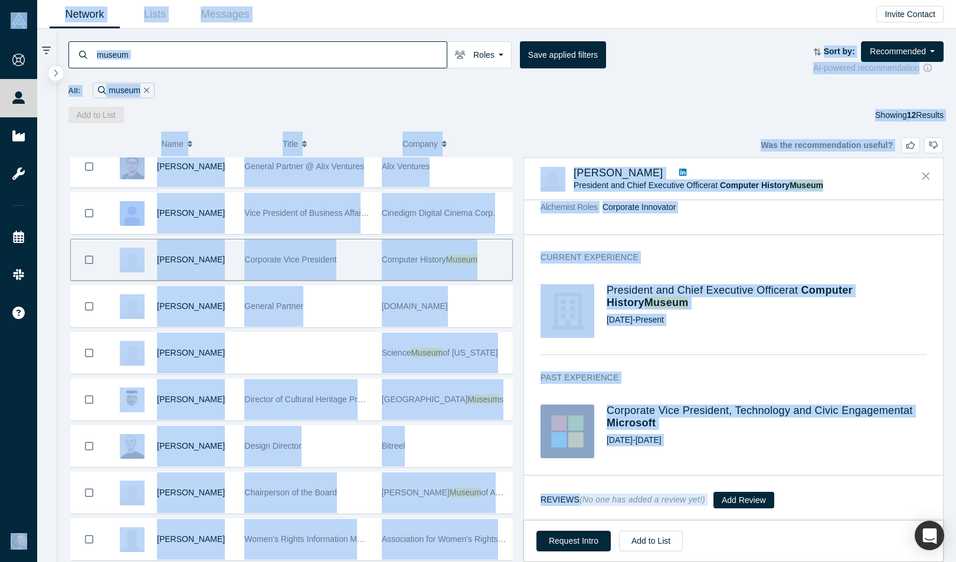
copy body "Loremipsum Dolors Ametcons Adipiscin Elitse Doeiu Temp Incidid Ut LABO Et Dolor…"
click at [704, 263] on div "Current Experience President and Chief Executive Officer at Computer History Mu…" at bounding box center [733, 303] width 419 height 120
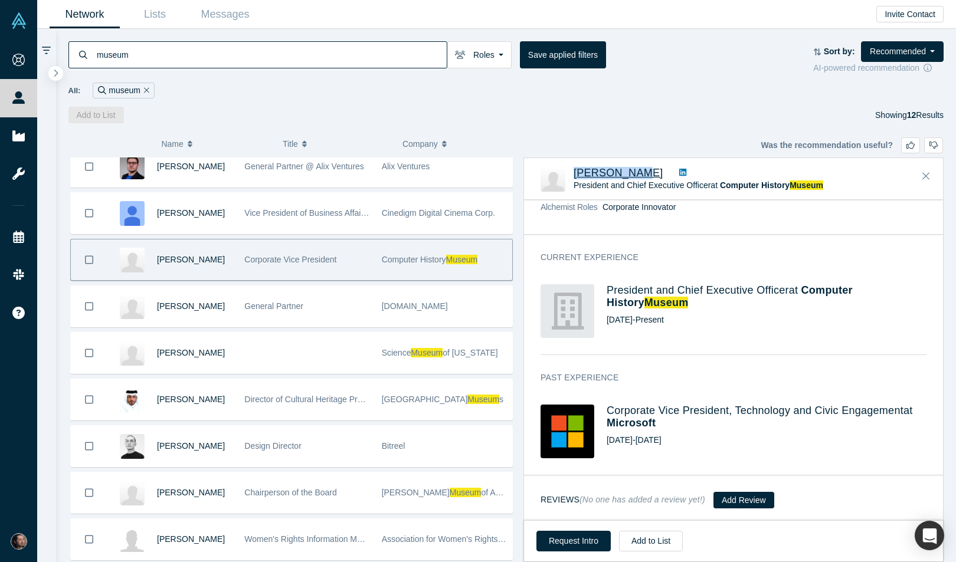
drag, startPoint x: 621, startPoint y: 160, endPoint x: 631, endPoint y: 173, distance: 16.5
click at [631, 173] on div "[PERSON_NAME] President and Chief Executive Officer at Computer History Museum …" at bounding box center [733, 179] width 419 height 41
copy span "[PERSON_NAME]"
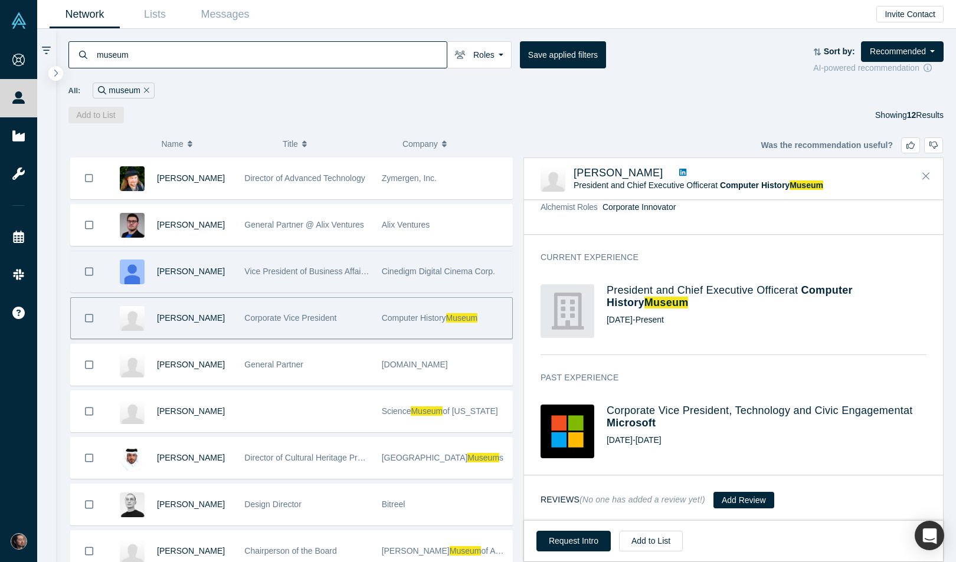
click at [409, 277] on div "Cinedigm Digital Cinema Corp." at bounding box center [444, 271] width 124 height 41
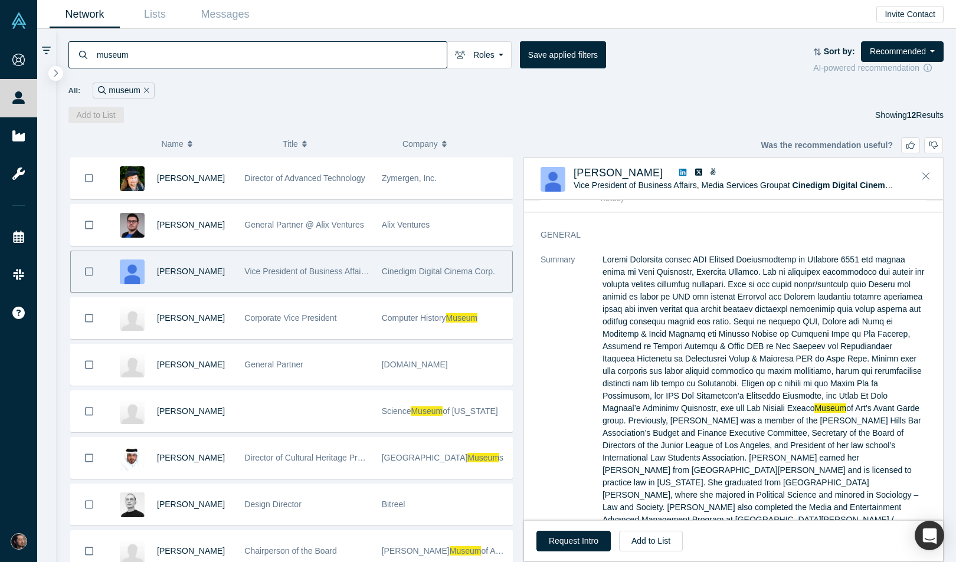
scroll to position [30, 0]
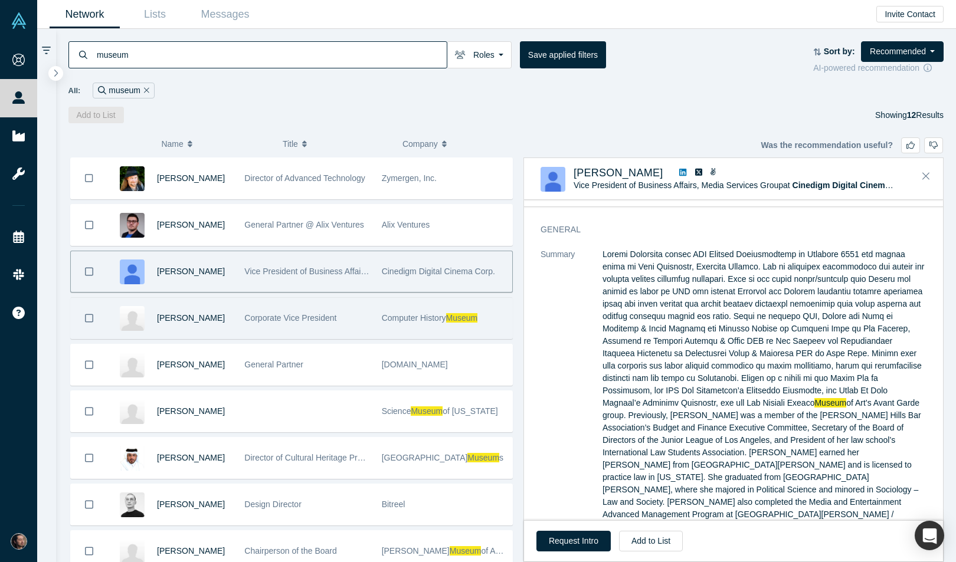
click at [440, 330] on div "Computer History Museum" at bounding box center [444, 318] width 124 height 41
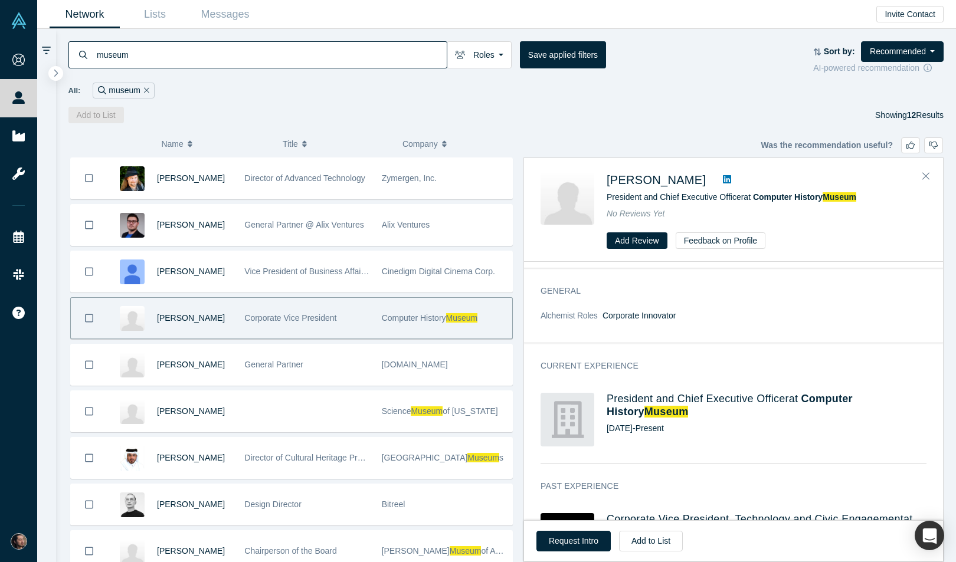
scroll to position [0, 0]
